Goal: Task Accomplishment & Management: Manage account settings

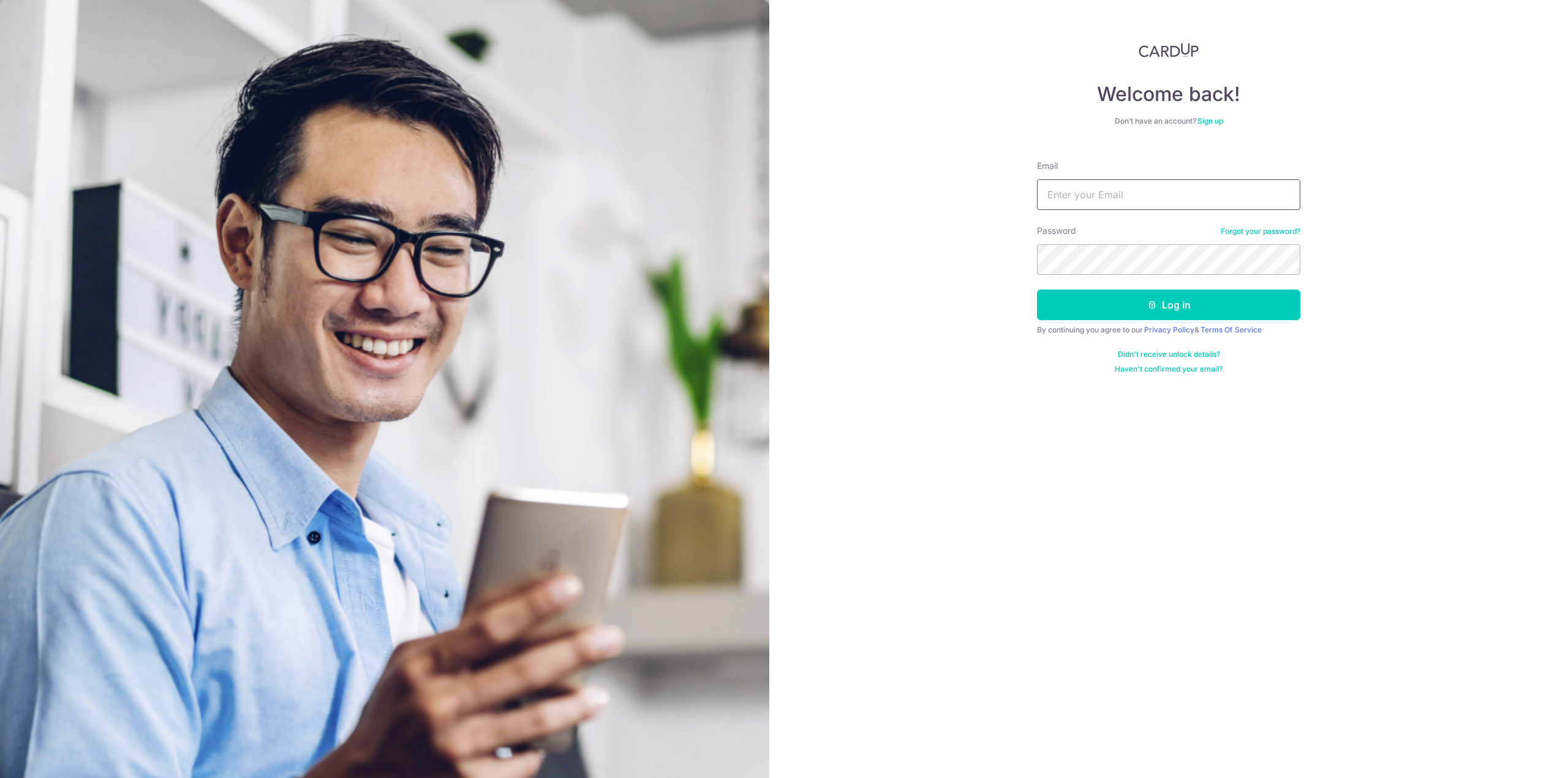
click at [1146, 192] on input "Email" at bounding box center [1168, 194] width 264 height 31
type input "[PERSON_NAME][EMAIL_ADDRESS][PERSON_NAME][DOMAIN_NAME]"
click at [1037, 289] on button "Log in" at bounding box center [1168, 304] width 264 height 31
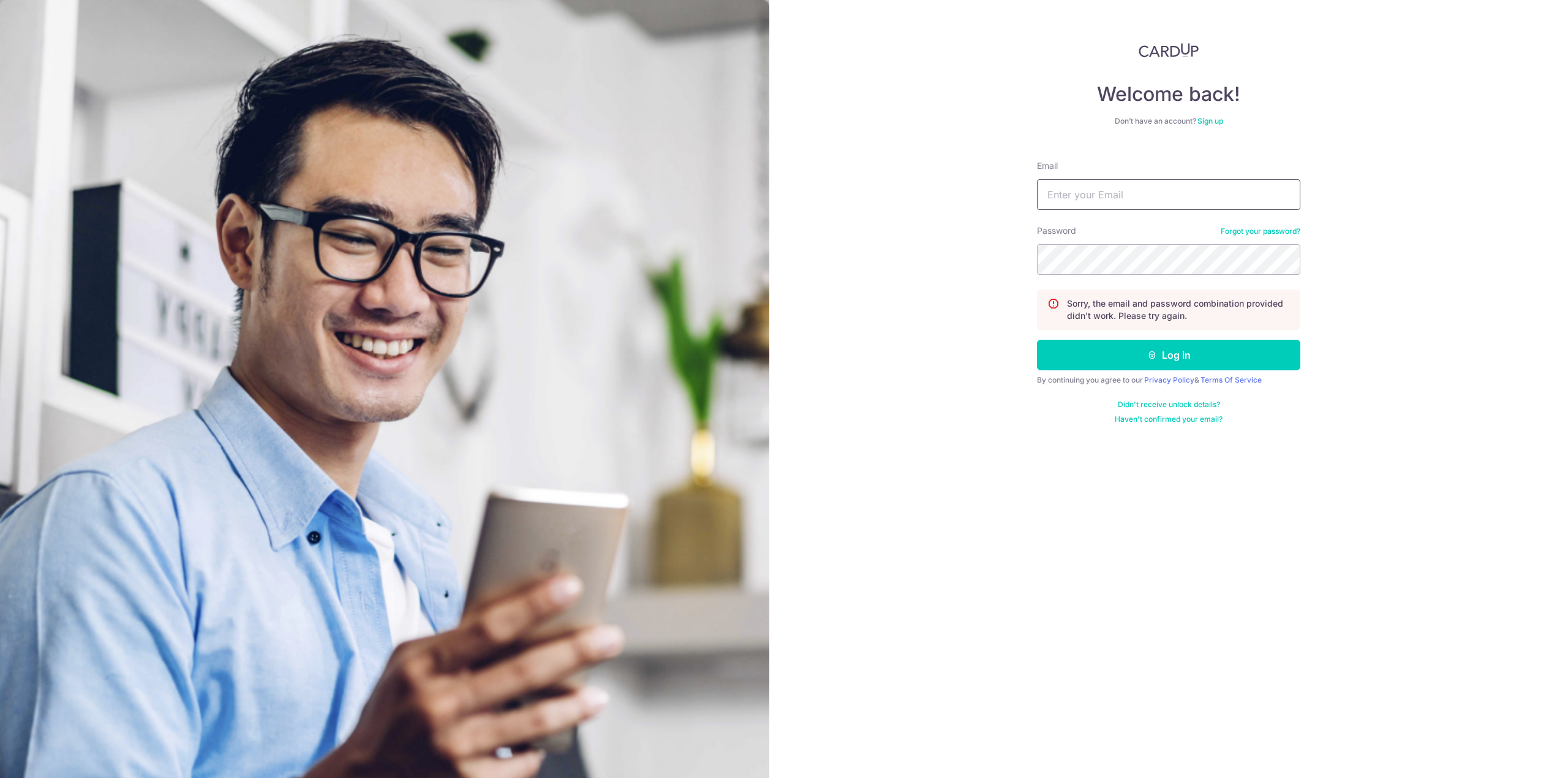
click at [1146, 192] on input "Email" at bounding box center [1168, 194] width 264 height 31
type input "[PERSON_NAME][EMAIL_ADDRESS][PERSON_NAME][DOMAIN_NAME]"
click at [1037, 340] on button "Log in" at bounding box center [1168, 355] width 264 height 31
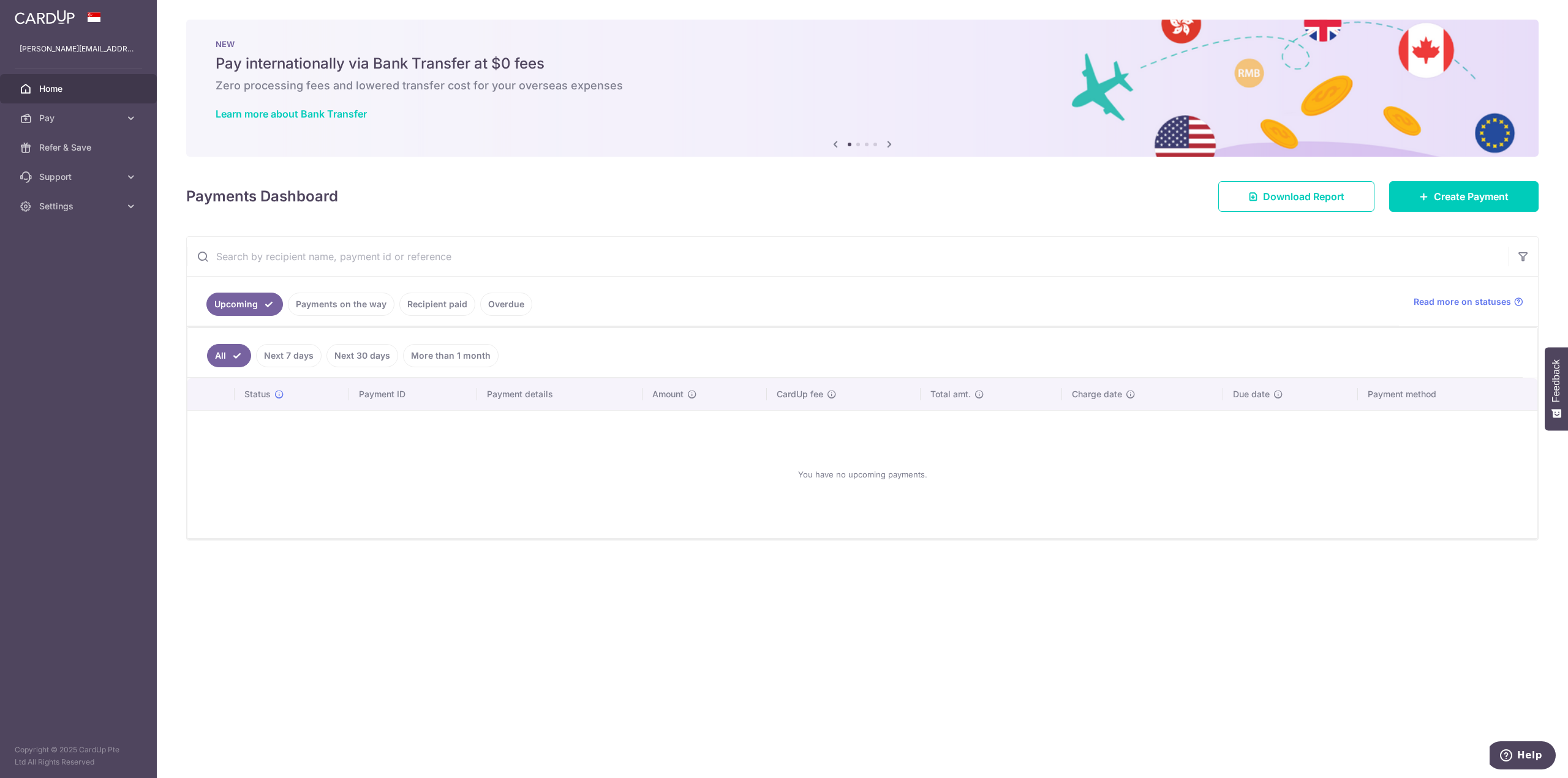
click at [357, 358] on link "Next 30 days" at bounding box center [362, 356] width 72 height 23
click at [437, 307] on link "Recipient paid" at bounding box center [437, 304] width 76 height 23
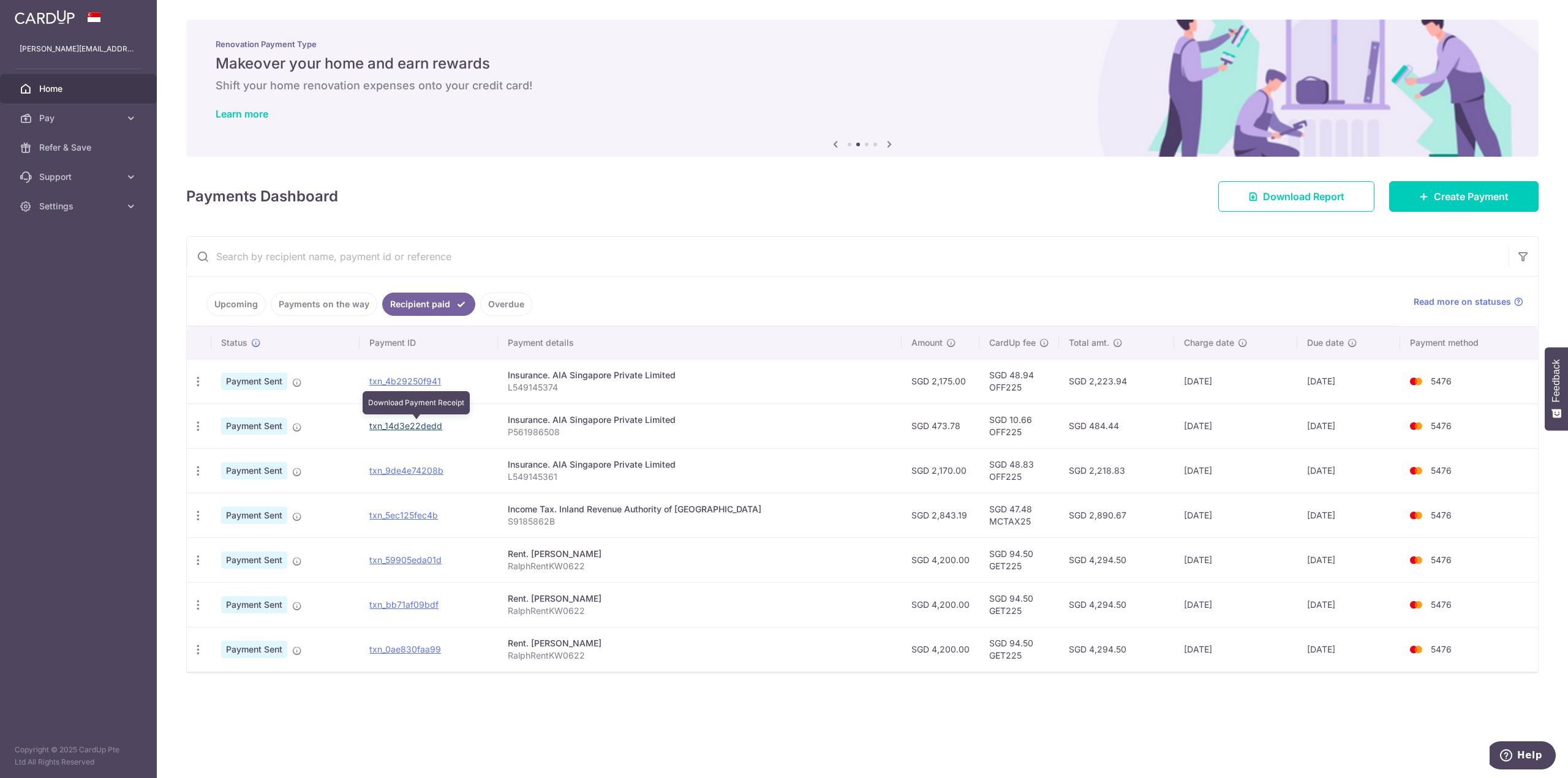
drag, startPoint x: 410, startPoint y: 424, endPoint x: 847, endPoint y: 43, distance: 579.8
click at [410, 424] on link "txn_14d3e22dedd" at bounding box center [406, 426] width 73 height 10
